Goal: Task Accomplishment & Management: Manage account settings

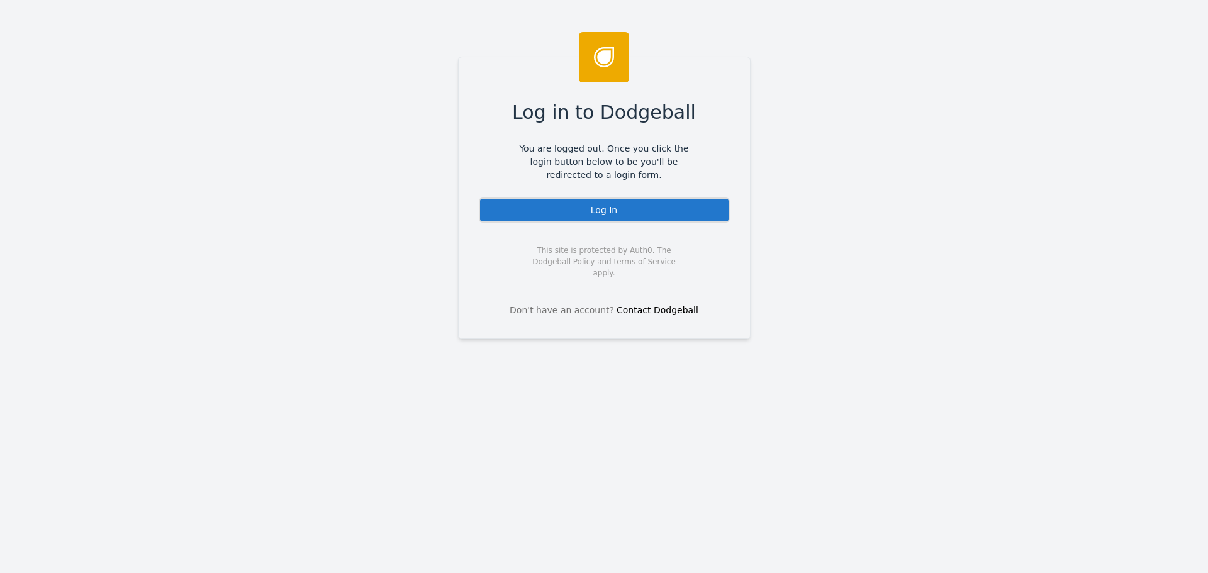
click at [593, 217] on div "Log In" at bounding box center [604, 210] width 251 height 25
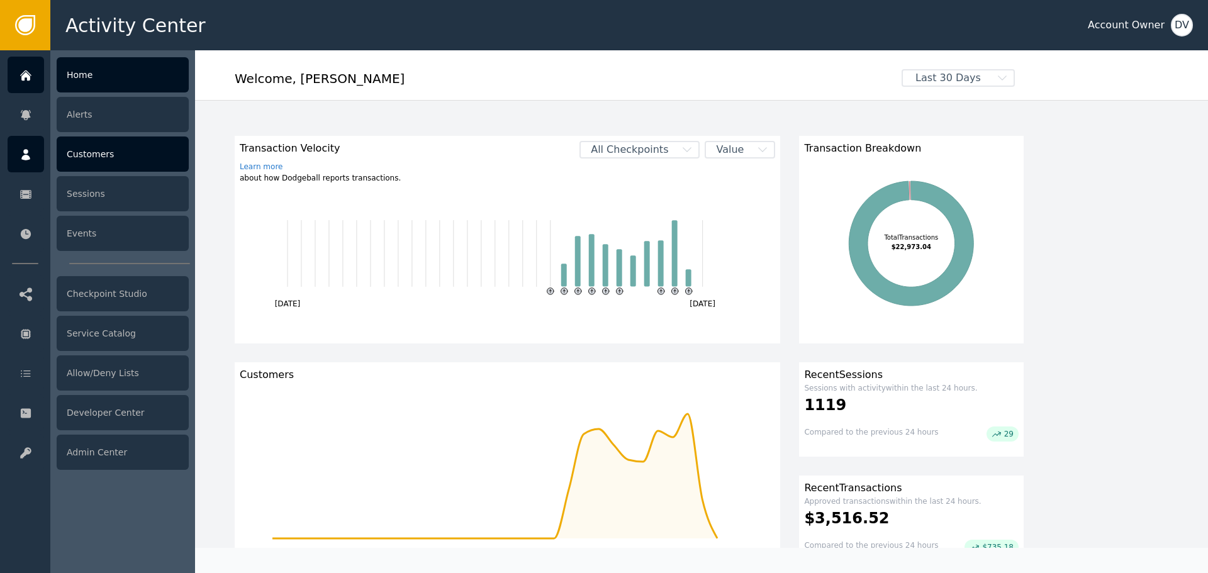
click at [99, 155] on div "Customers" at bounding box center [123, 154] width 132 height 35
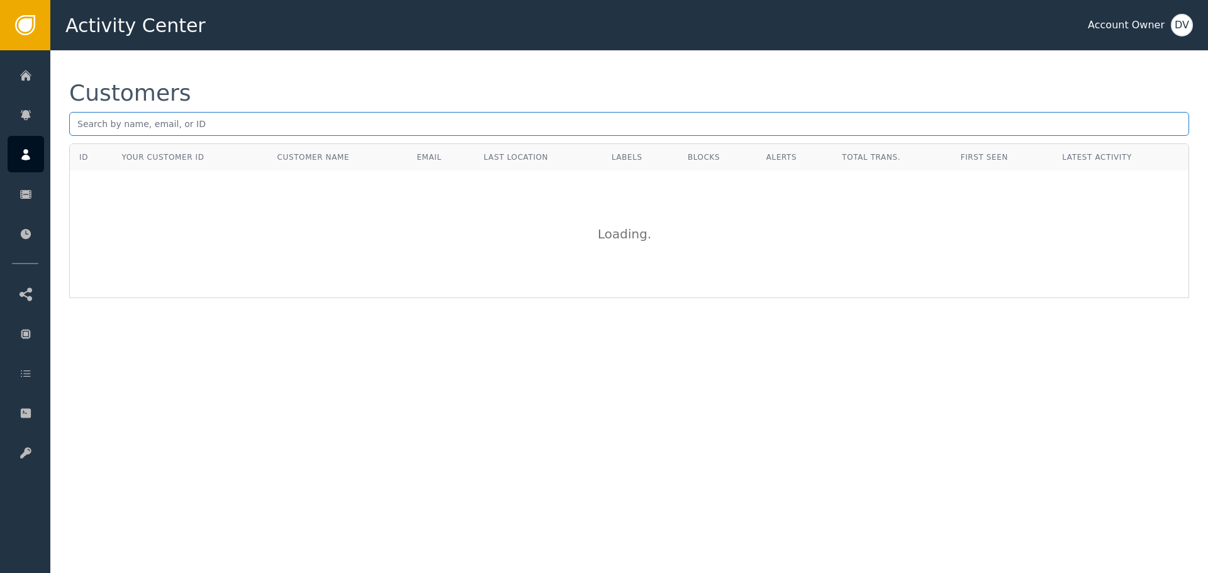
click at [294, 121] on input "text" at bounding box center [629, 124] width 1120 height 24
paste input "[EMAIL_ADDRESS][DOMAIN_NAME]"
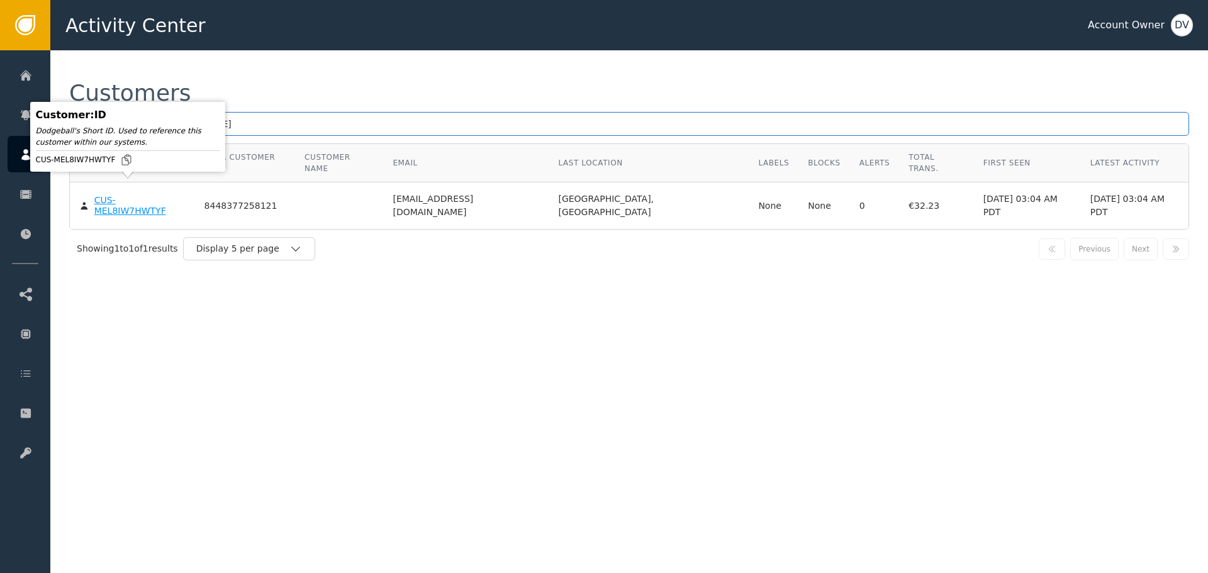
type input "[EMAIL_ADDRESS][DOMAIN_NAME]"
click at [138, 195] on div "CUS-MEL8IW7HWTYF" at bounding box center [139, 206] width 91 height 22
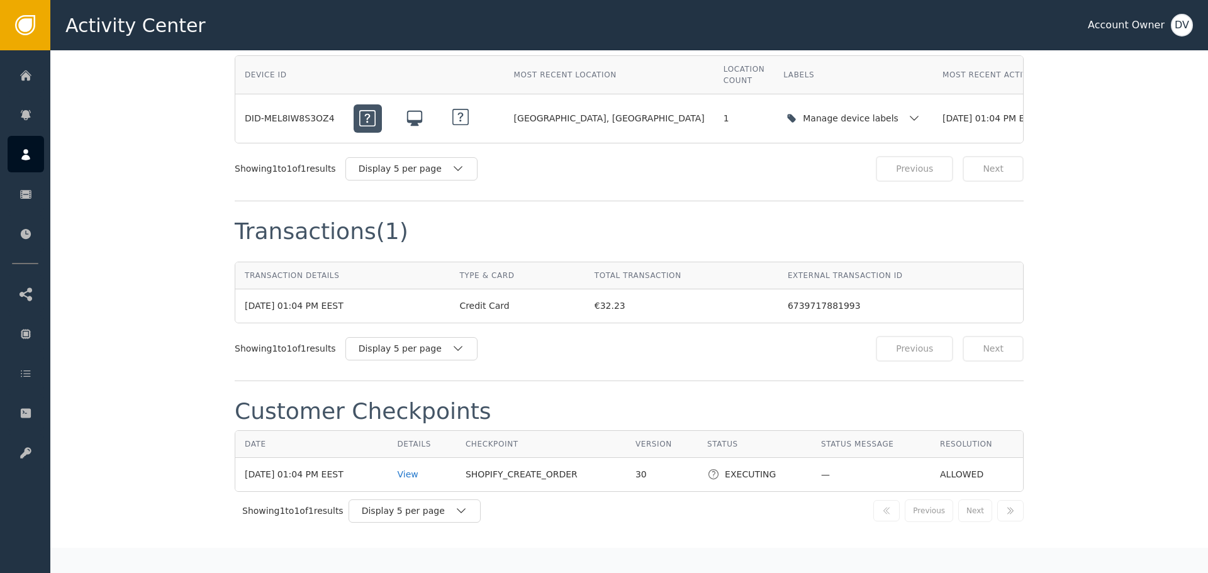
scroll to position [1070, 0]
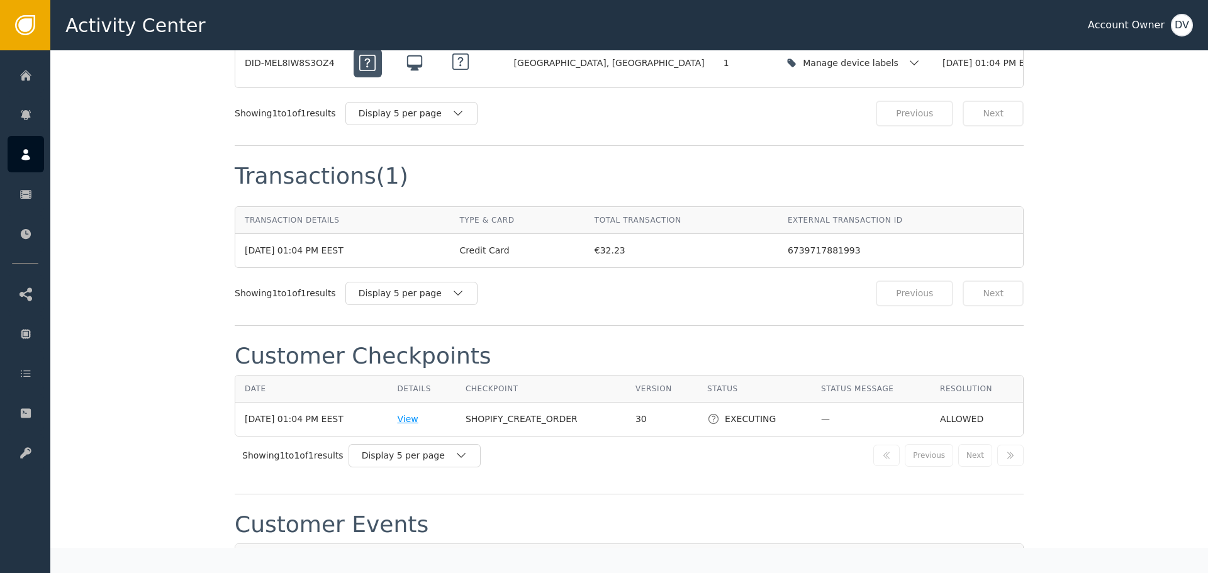
click at [427, 413] on div "View" at bounding box center [421, 419] width 49 height 13
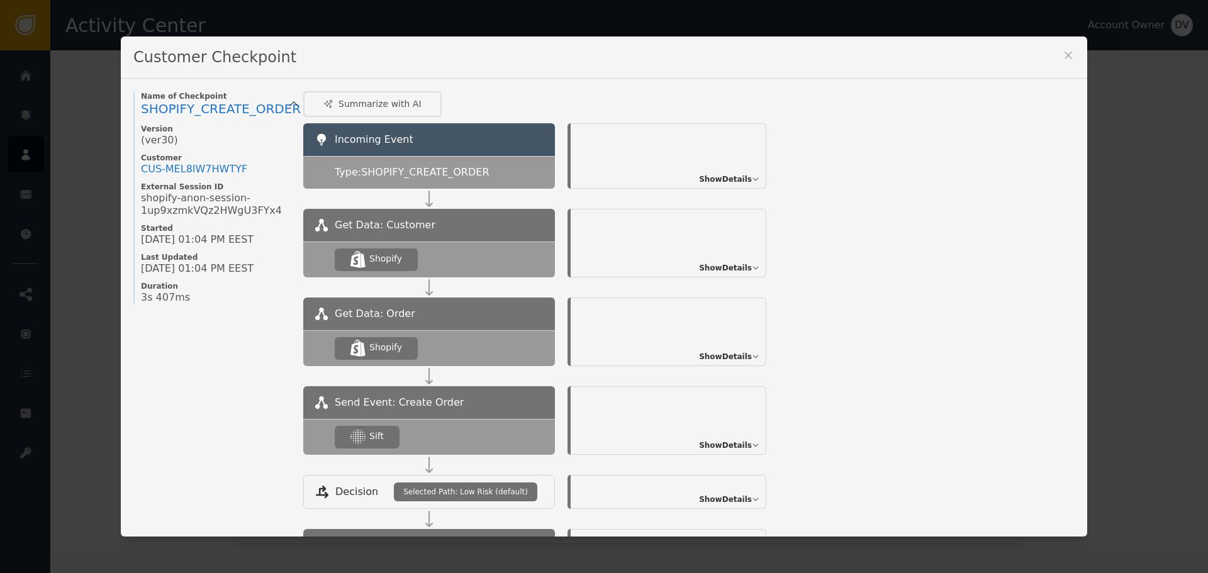
click at [734, 438] on div "Show Details" at bounding box center [669, 420] width 196 height 69
click at [729, 441] on span "Show Details" at bounding box center [725, 445] width 53 height 11
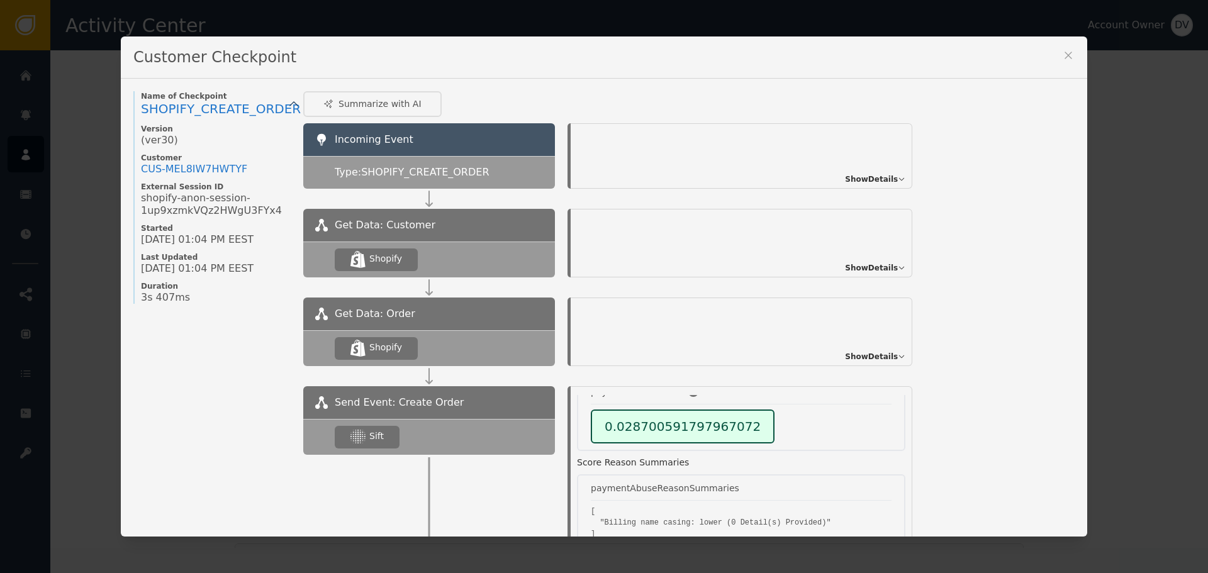
scroll to position [126, 0]
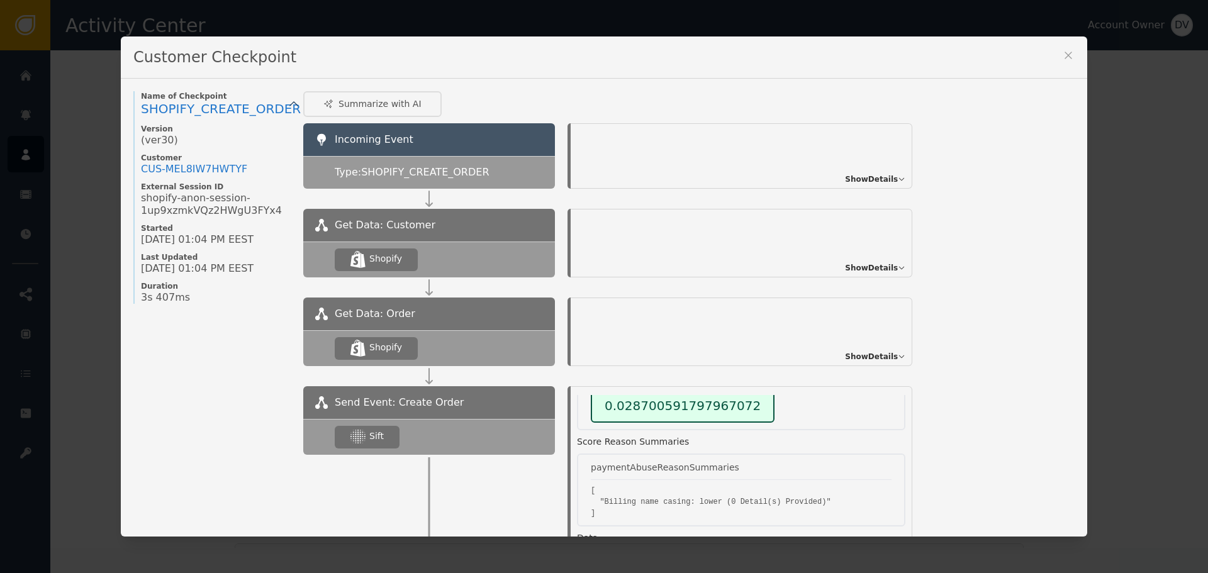
click at [1066, 57] on icon at bounding box center [1068, 55] width 7 height 7
